Goal: Task Accomplishment & Management: Use online tool/utility

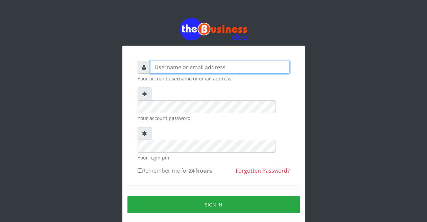
click at [180, 68] on input "text" at bounding box center [220, 67] width 140 height 13
type input "m"
type input "Malamsidi3030"
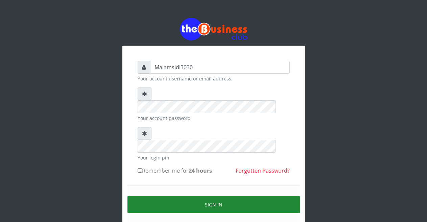
click at [207, 196] on button "Sign in" at bounding box center [214, 204] width 173 height 17
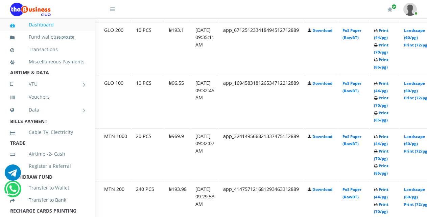
scroll to position [406, 44]
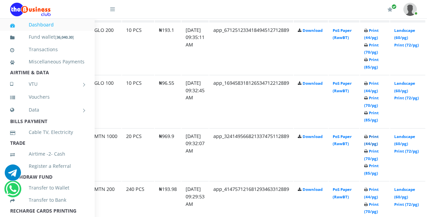
click at [377, 138] on link "Print (44/pg)" at bounding box center [372, 140] width 15 height 13
click at [379, 85] on link "Print (44/pg)" at bounding box center [372, 87] width 15 height 13
